Goal: Information Seeking & Learning: Check status

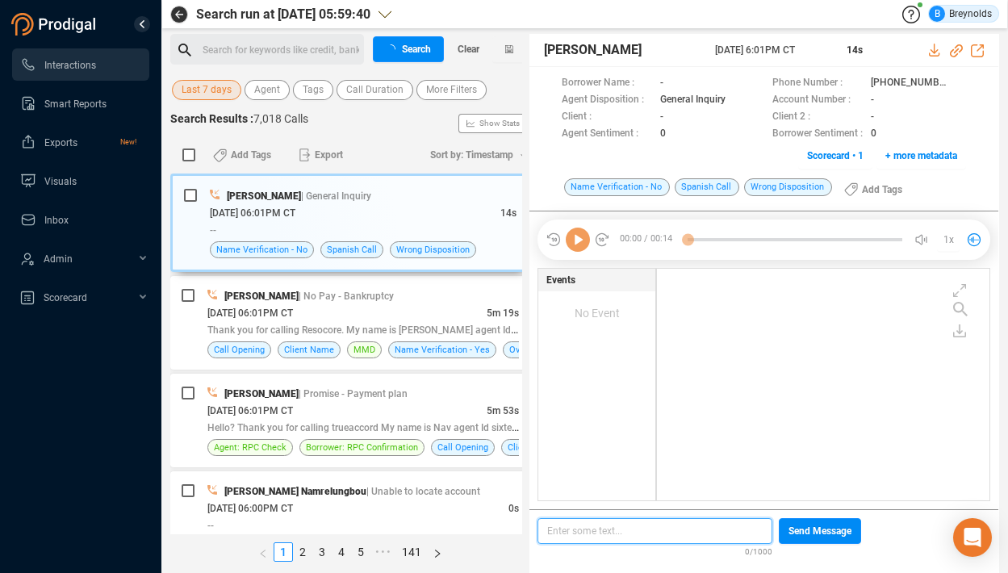
scroll to position [5, 9]
click at [223, 87] on span "Last 7 days" at bounding box center [207, 90] width 50 height 20
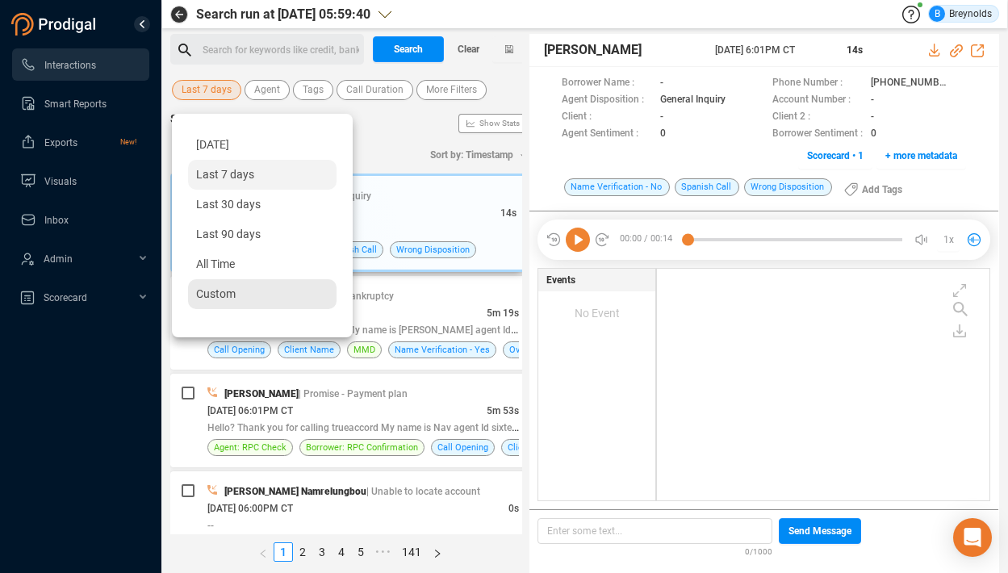
click at [242, 305] on div "Custom" at bounding box center [262, 294] width 148 height 30
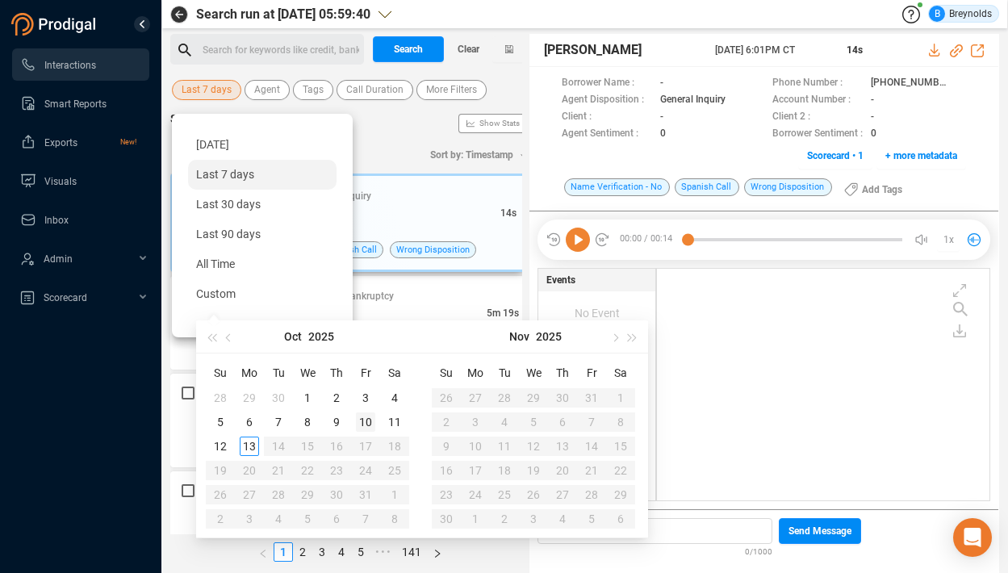
type input "[DATE]"
click at [368, 418] on div "10" at bounding box center [365, 421] width 19 height 19
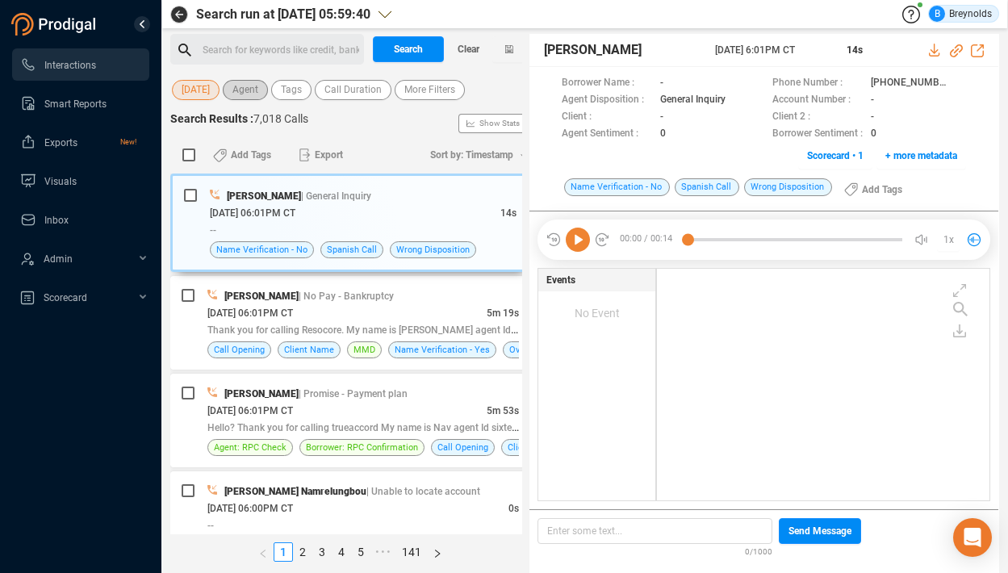
click at [240, 94] on span "Agent" at bounding box center [245, 90] width 26 height 20
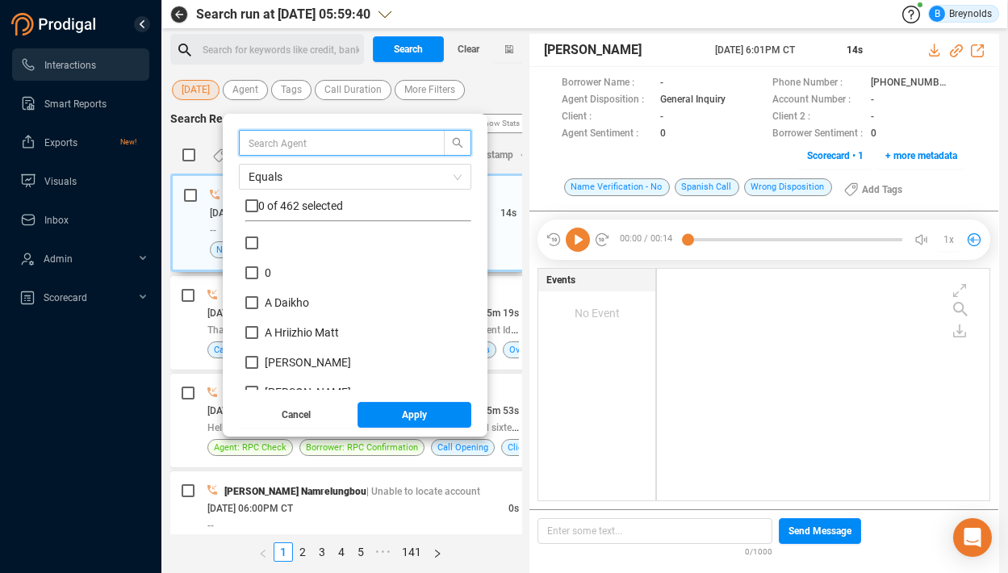
scroll to position [151, 218]
click at [260, 146] on input "text" at bounding box center [334, 143] width 171 height 18
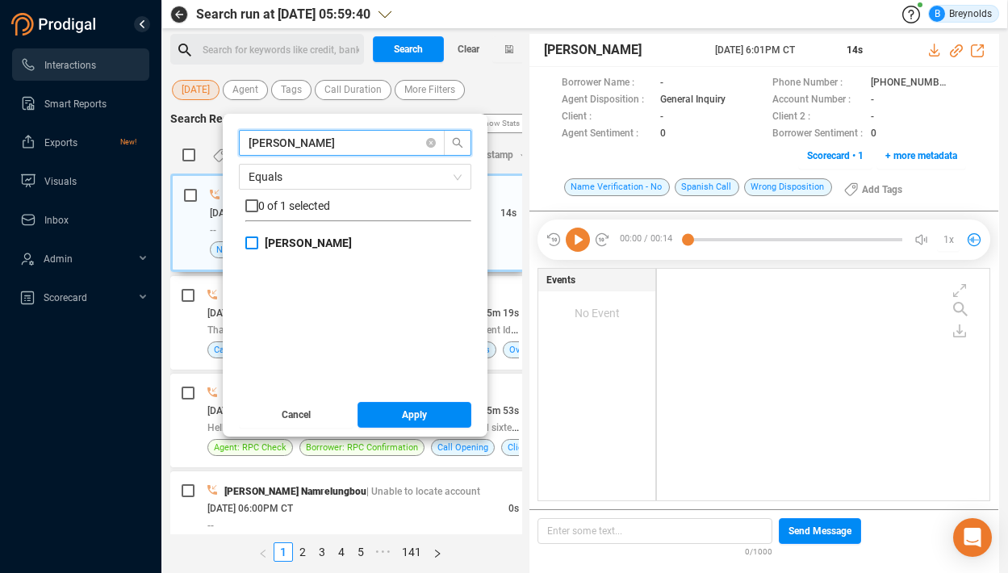
type input "[PERSON_NAME]"
click at [256, 240] on input "[PERSON_NAME]" at bounding box center [251, 242] width 13 height 13
checkbox input "true"
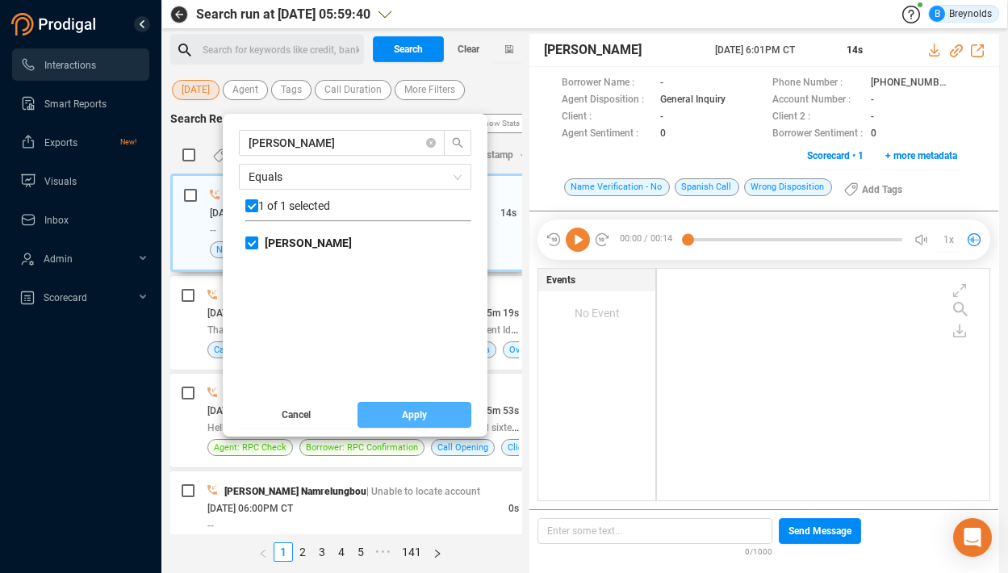
click at [402, 413] on span "Apply" at bounding box center [414, 415] width 25 height 26
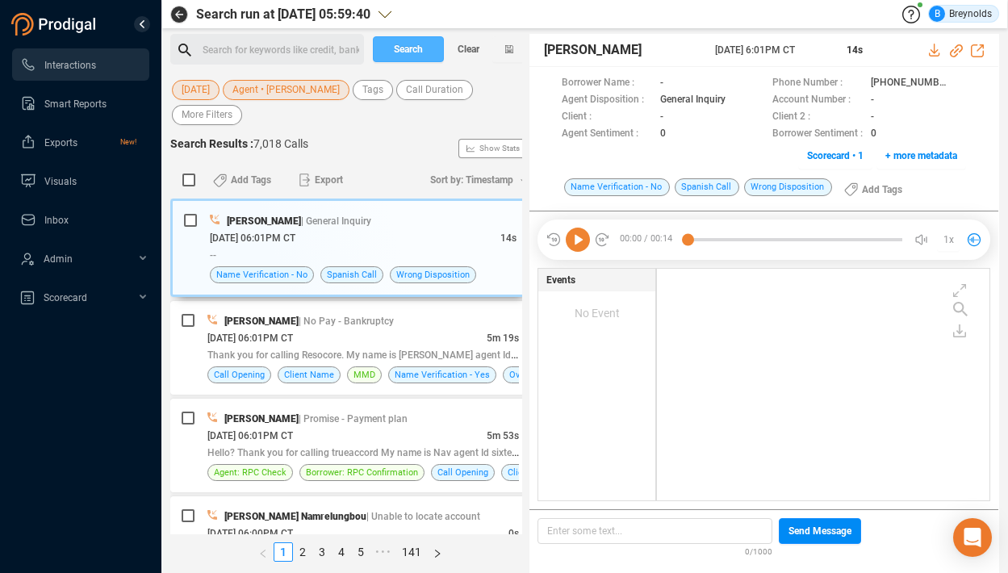
click at [405, 50] on span "Search" at bounding box center [408, 49] width 29 height 26
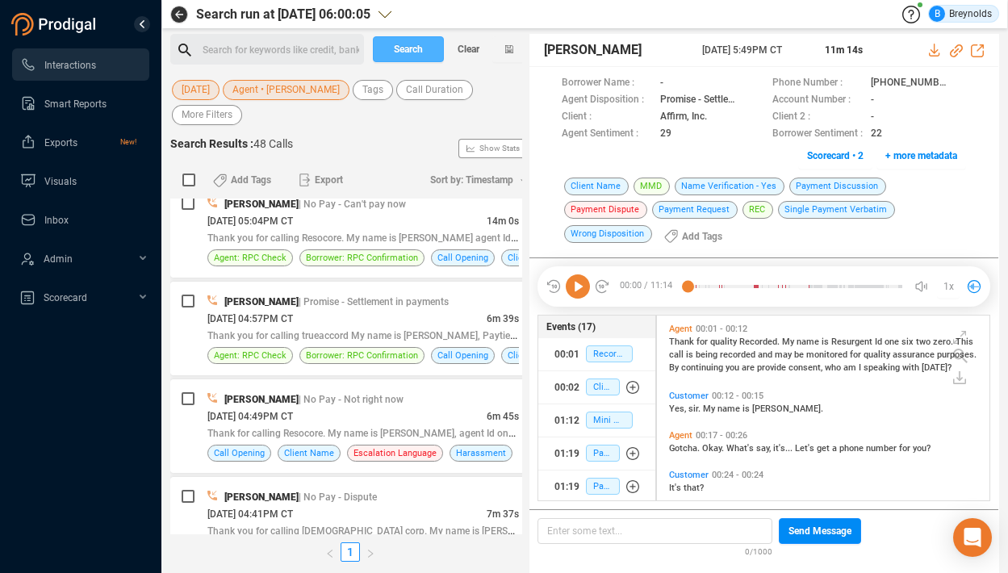
scroll to position [496, 0]
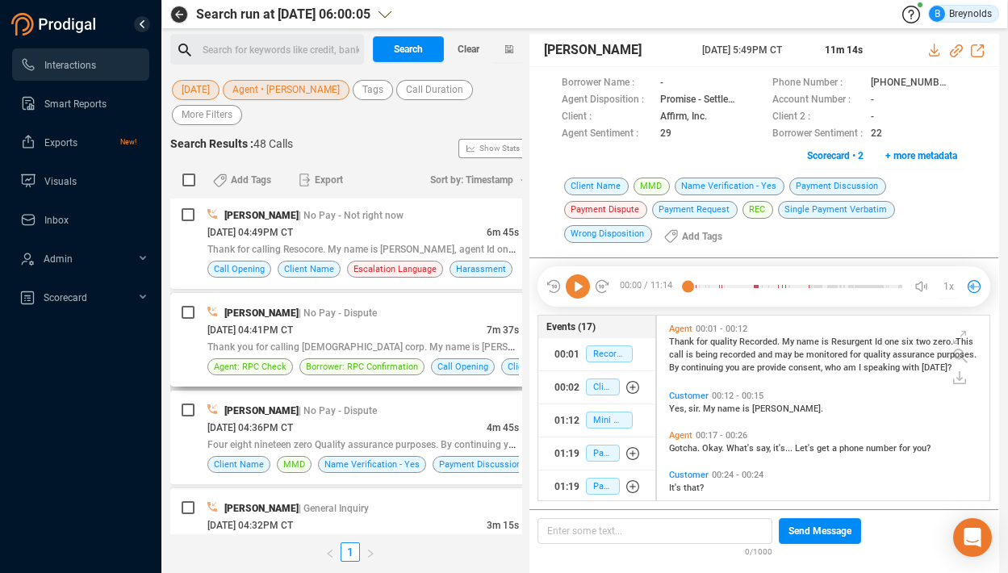
click at [351, 321] on div "[DATE] 04:41PM CT" at bounding box center [346, 329] width 279 height 17
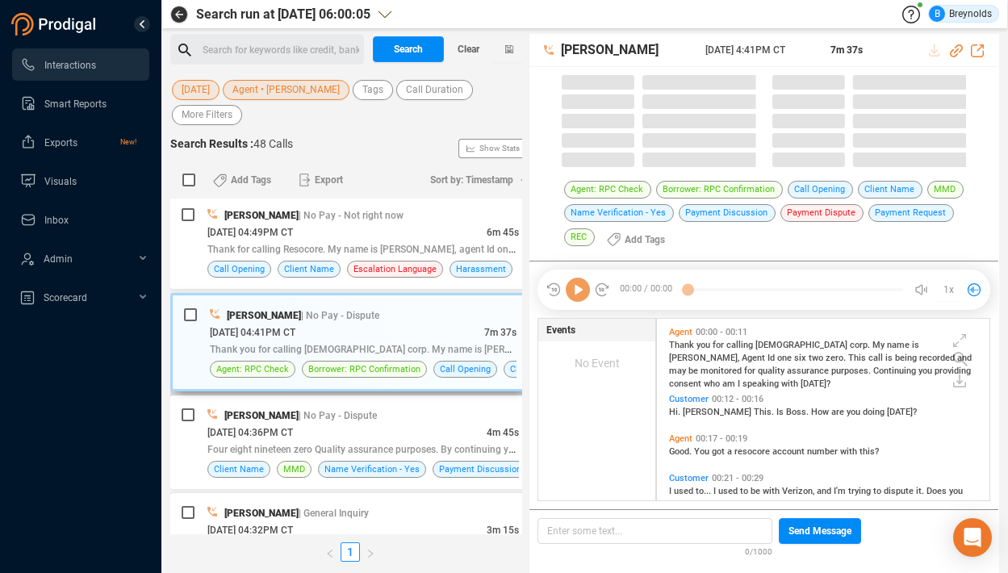
scroll to position [182, 324]
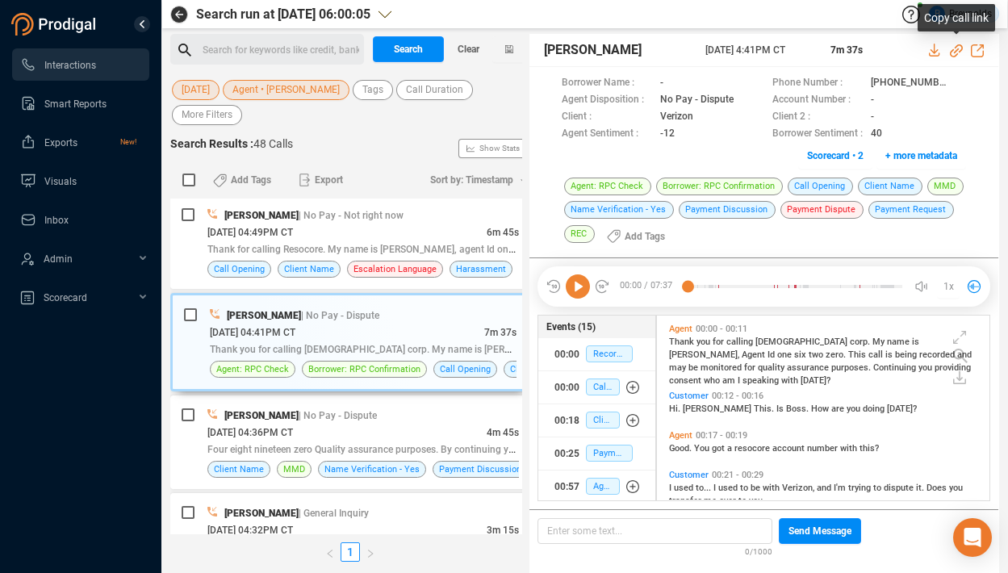
click at [954, 52] on icon at bounding box center [956, 50] width 13 height 13
click at [953, 81] on icon at bounding box center [959, 83] width 13 height 13
click at [577, 283] on icon at bounding box center [578, 286] width 24 height 24
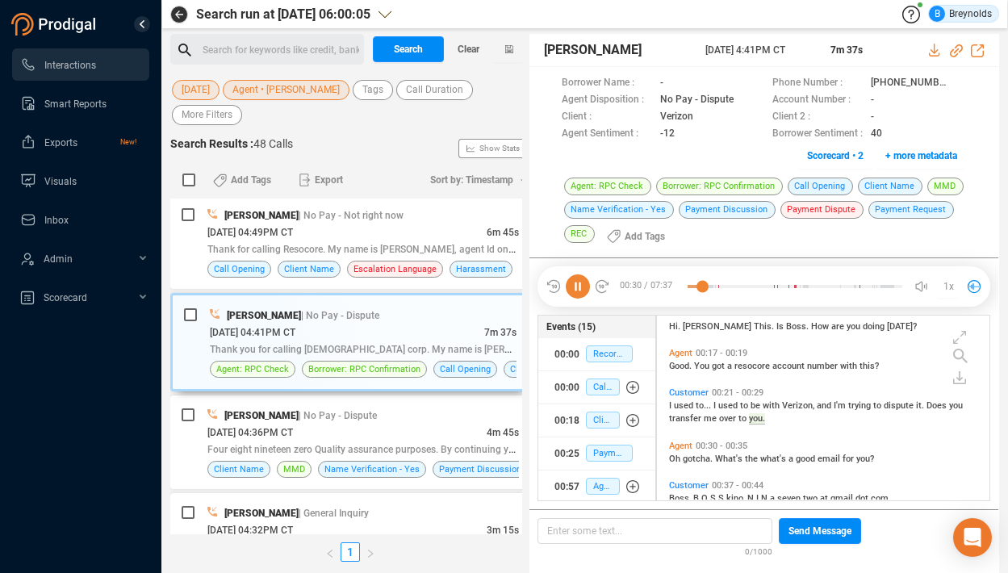
scroll to position [129, 0]
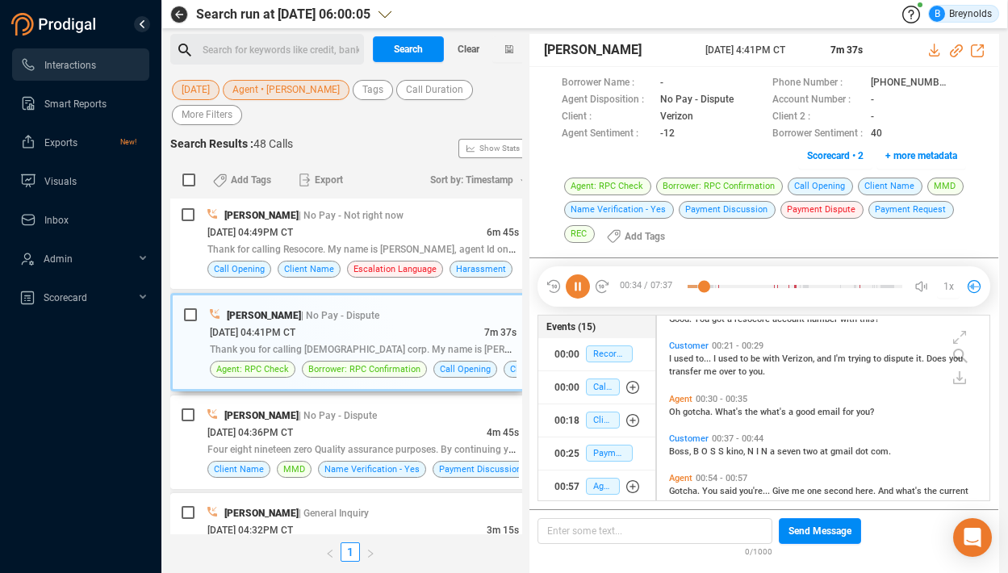
click at [579, 287] on icon at bounding box center [578, 286] width 24 height 24
click at [582, 289] on icon at bounding box center [578, 286] width 24 height 24
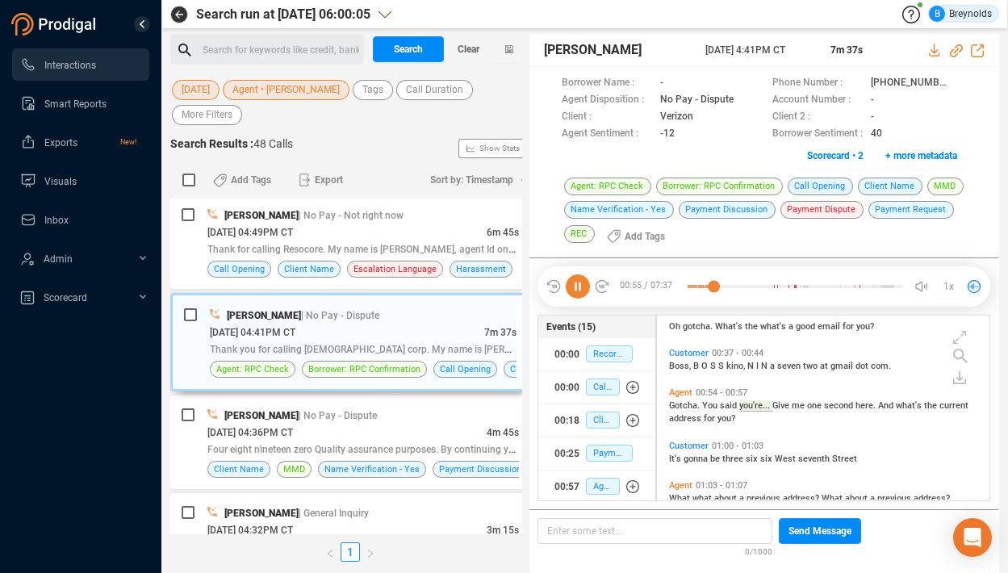
click at [579, 291] on icon at bounding box center [578, 286] width 24 height 24
click at [575, 284] on icon at bounding box center [578, 286] width 24 height 24
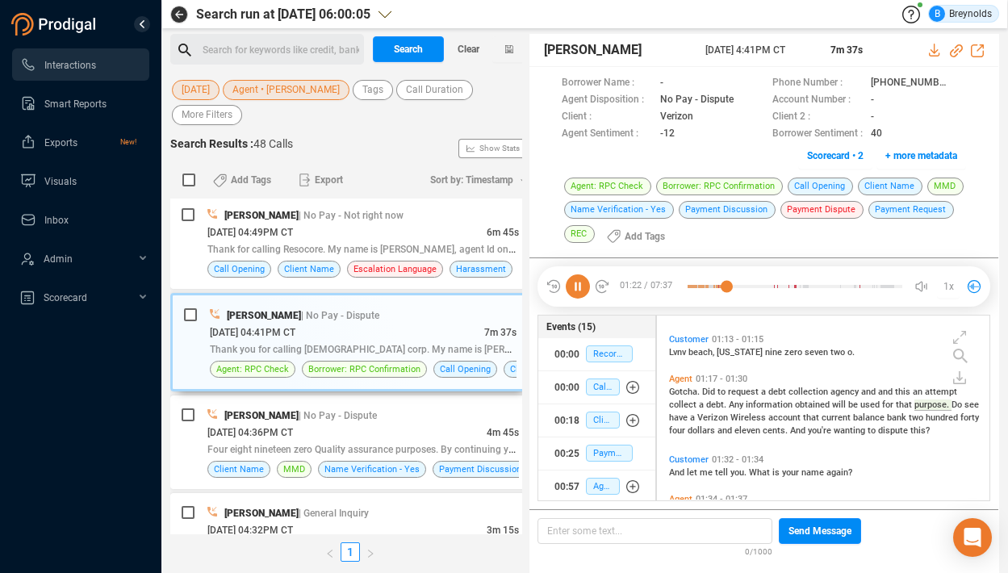
click at [675, 349] on span "Lvnv" at bounding box center [678, 352] width 19 height 10
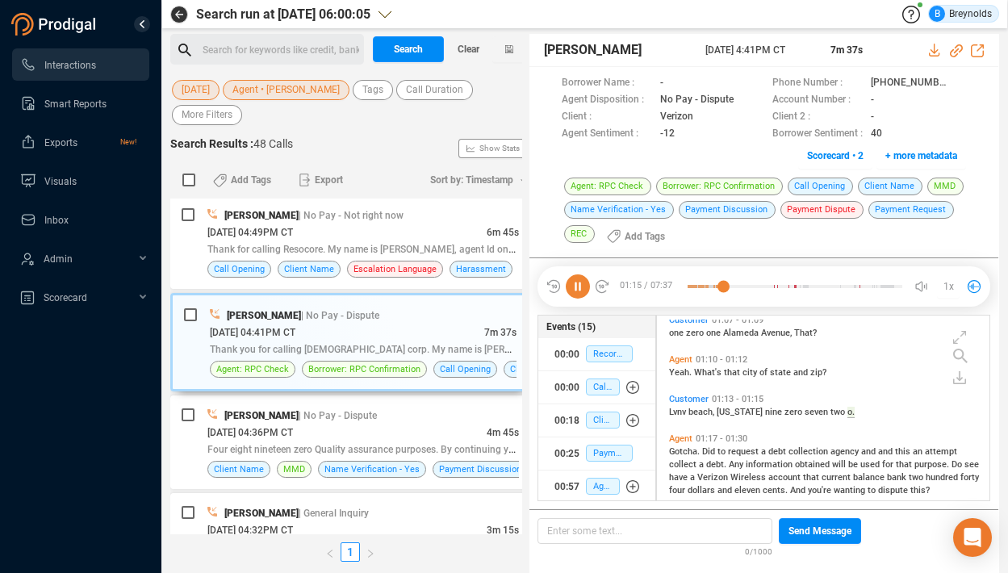
click at [576, 287] on icon at bounding box center [578, 286] width 24 height 24
click at [577, 286] on icon at bounding box center [578, 286] width 24 height 24
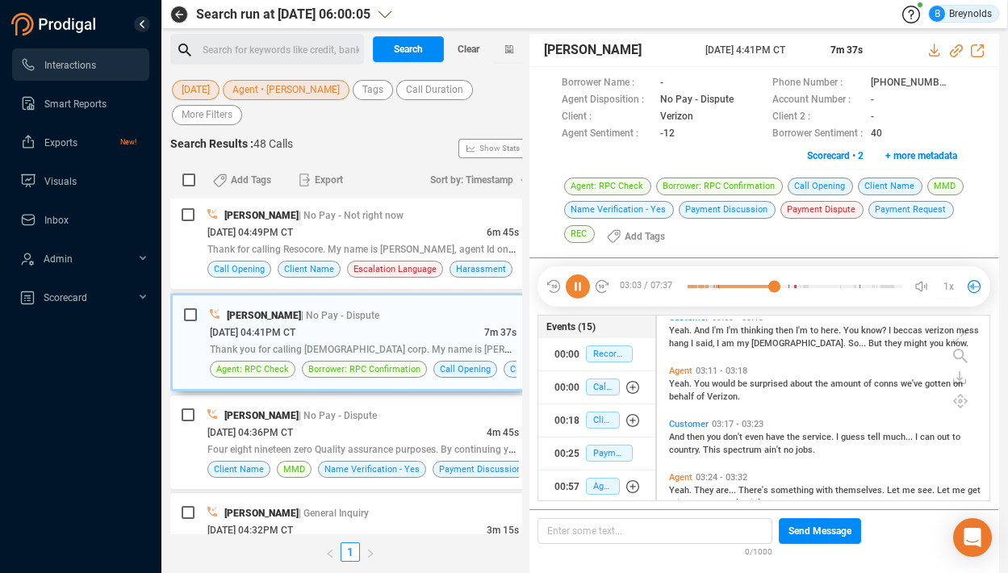
scroll to position [1171, 0]
click at [579, 284] on icon at bounding box center [578, 286] width 24 height 24
click at [579, 293] on icon at bounding box center [578, 286] width 24 height 24
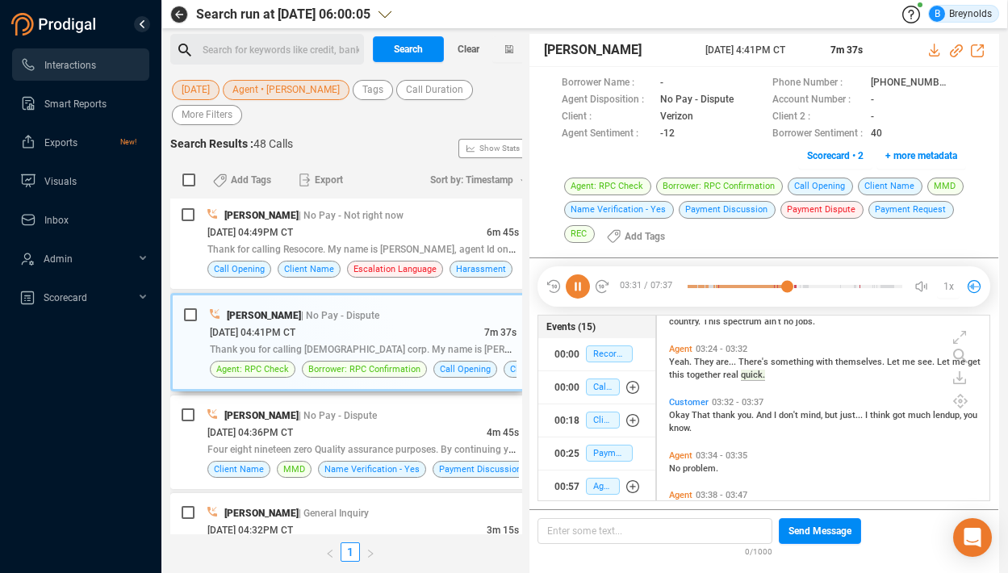
scroll to position [1283, 0]
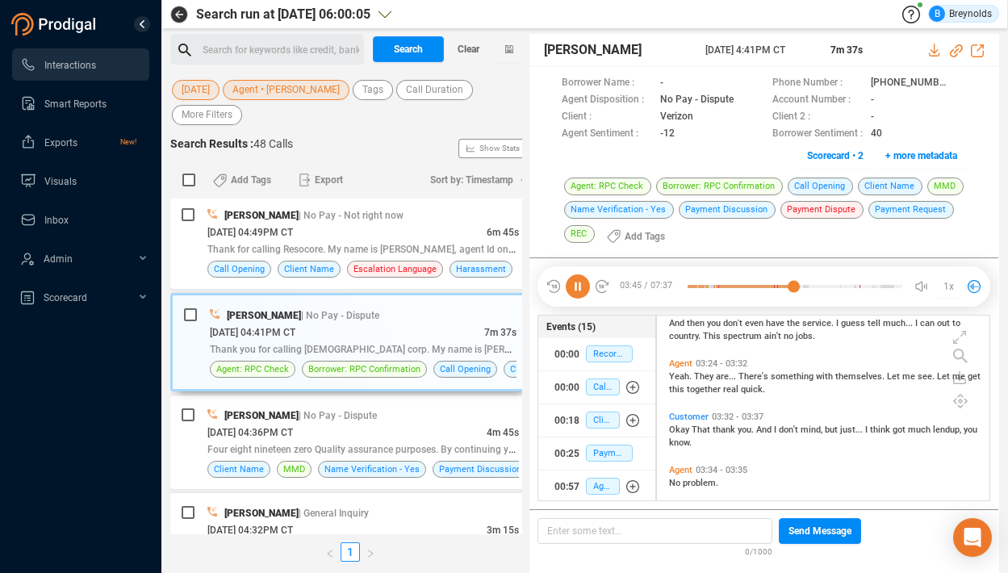
click at [576, 284] on icon at bounding box center [578, 286] width 24 height 24
click at [583, 282] on icon at bounding box center [578, 286] width 24 height 24
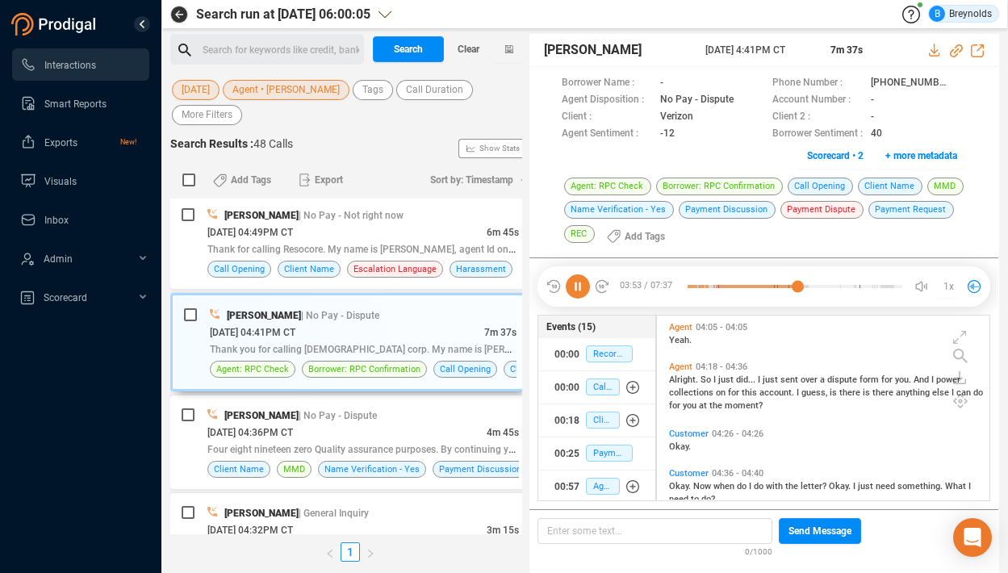
scroll to position [1838, 0]
click at [683, 361] on span "Agent" at bounding box center [680, 363] width 23 height 10
click at [579, 285] on icon at bounding box center [578, 286] width 24 height 24
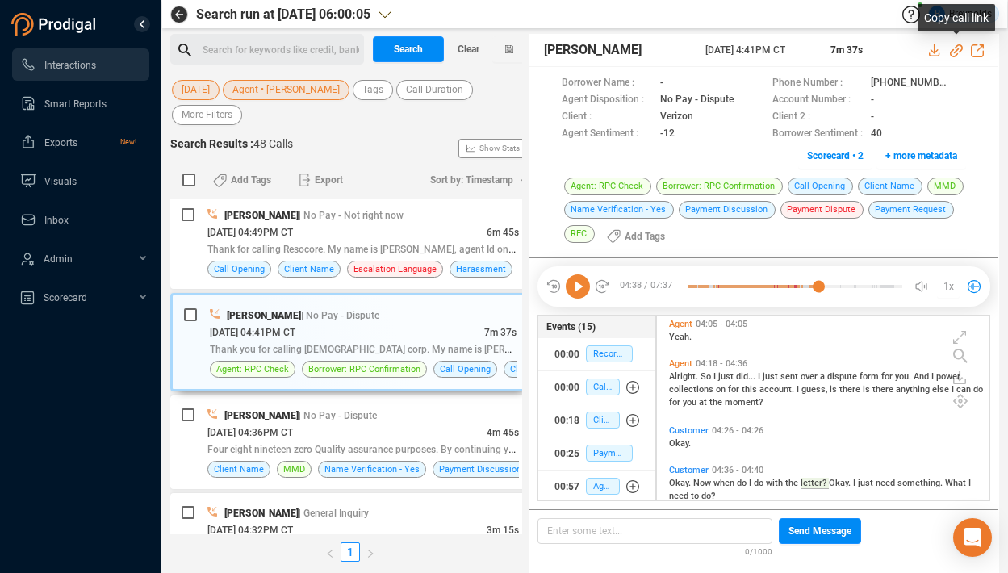
click at [955, 52] on icon at bounding box center [956, 50] width 13 height 13
click at [957, 48] on icon at bounding box center [956, 50] width 13 height 13
click at [580, 290] on icon at bounding box center [578, 286] width 24 height 24
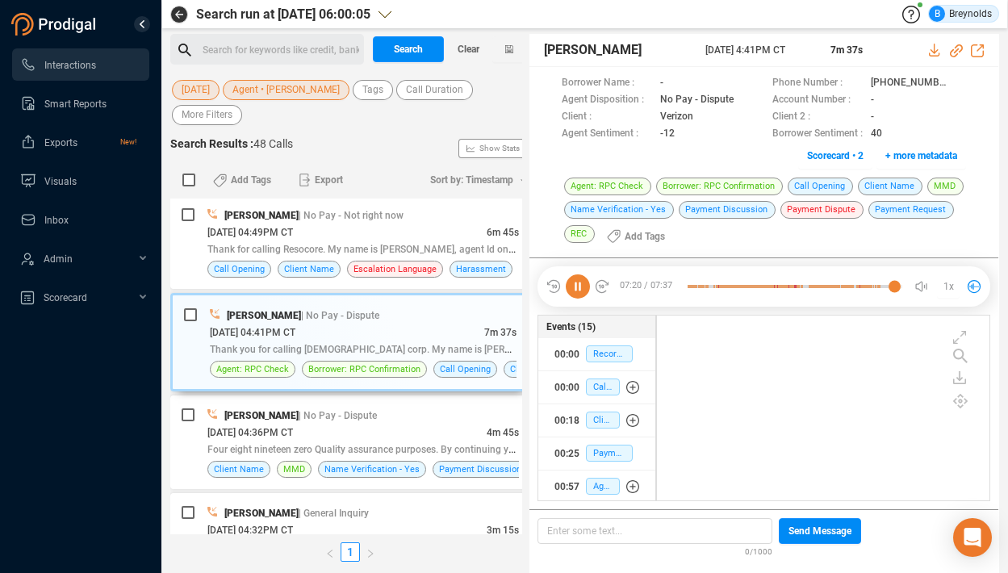
scroll to position [3065, 0]
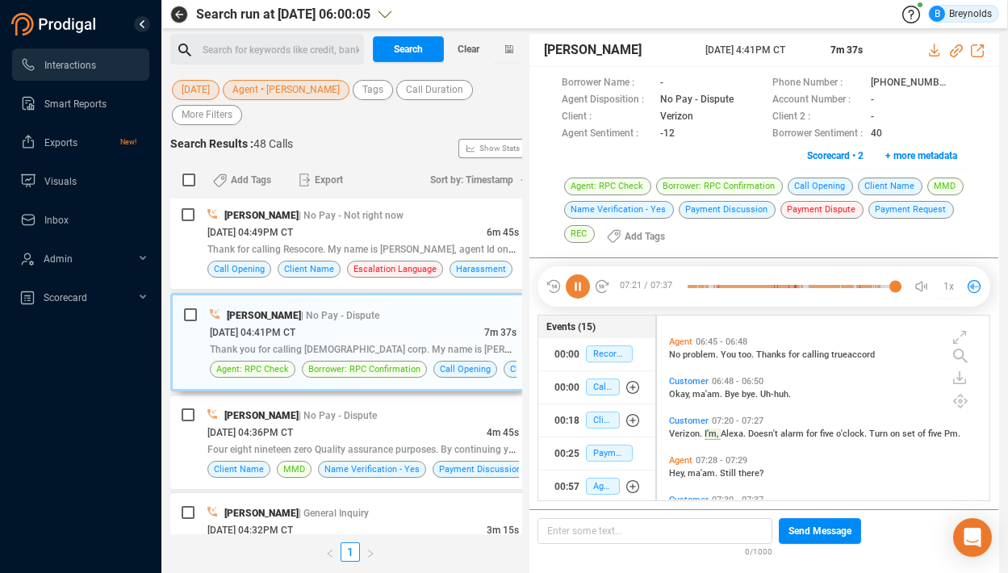
click at [583, 290] on icon at bounding box center [578, 286] width 24 height 24
